Goal: Transaction & Acquisition: Purchase product/service

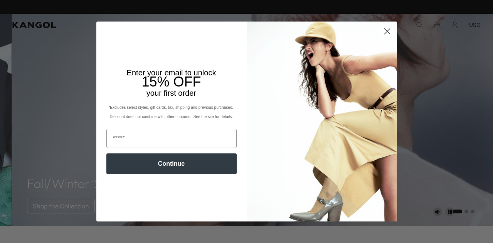
scroll to position [0, 159]
